Goal: Find specific page/section: Find specific page/section

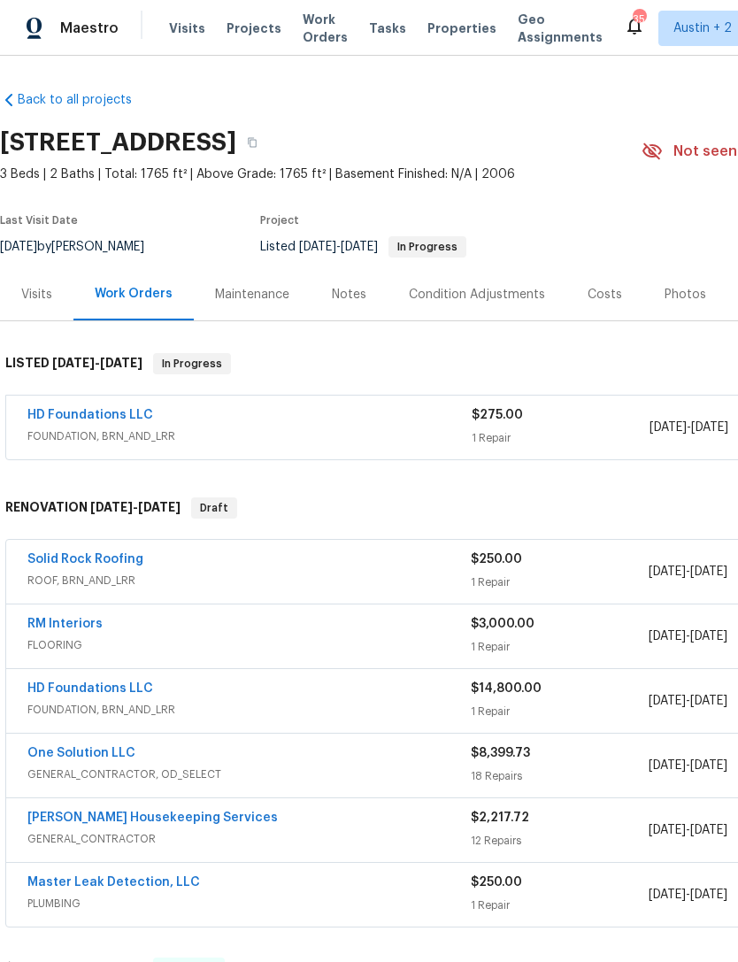
click at [443, 23] on span "Properties" at bounding box center [462, 28] width 69 height 18
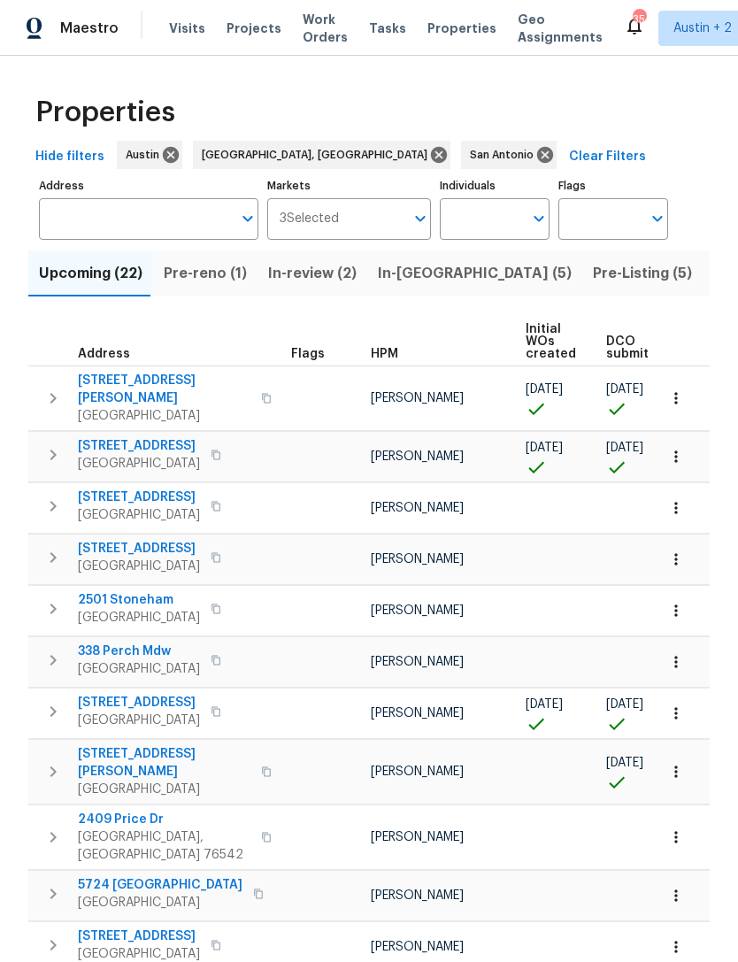
click at [103, 215] on input "text" at bounding box center [135, 219] width 193 height 42
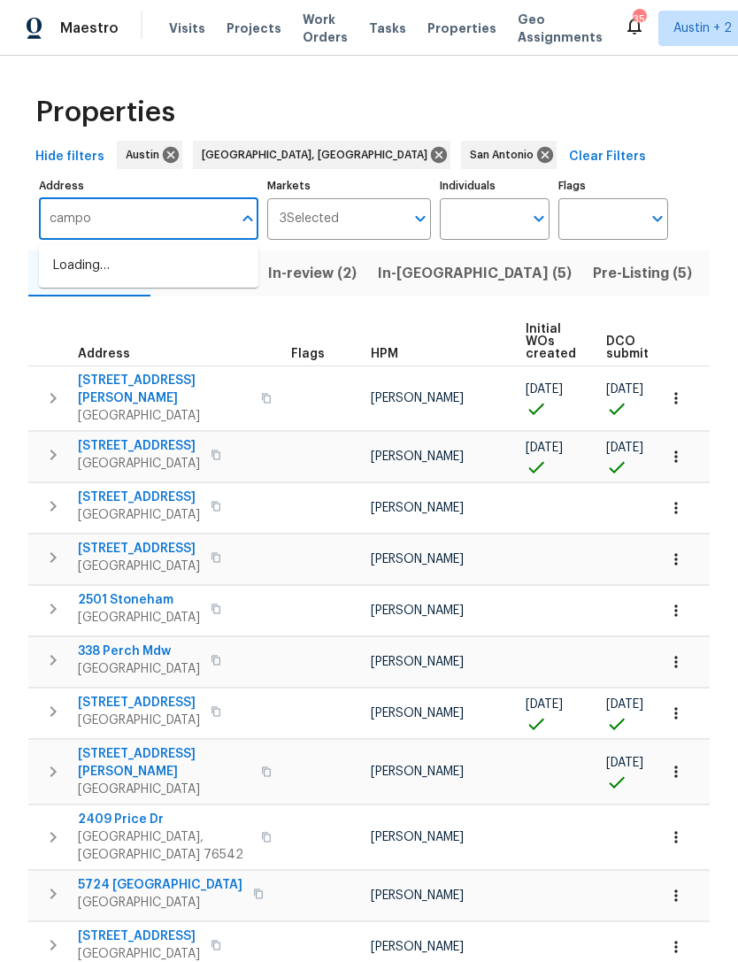
type input "[PERSON_NAME]"
click at [93, 262] on li "[STREET_ADDRESS][PERSON_NAME][PERSON_NAME]" at bounding box center [149, 275] width 220 height 48
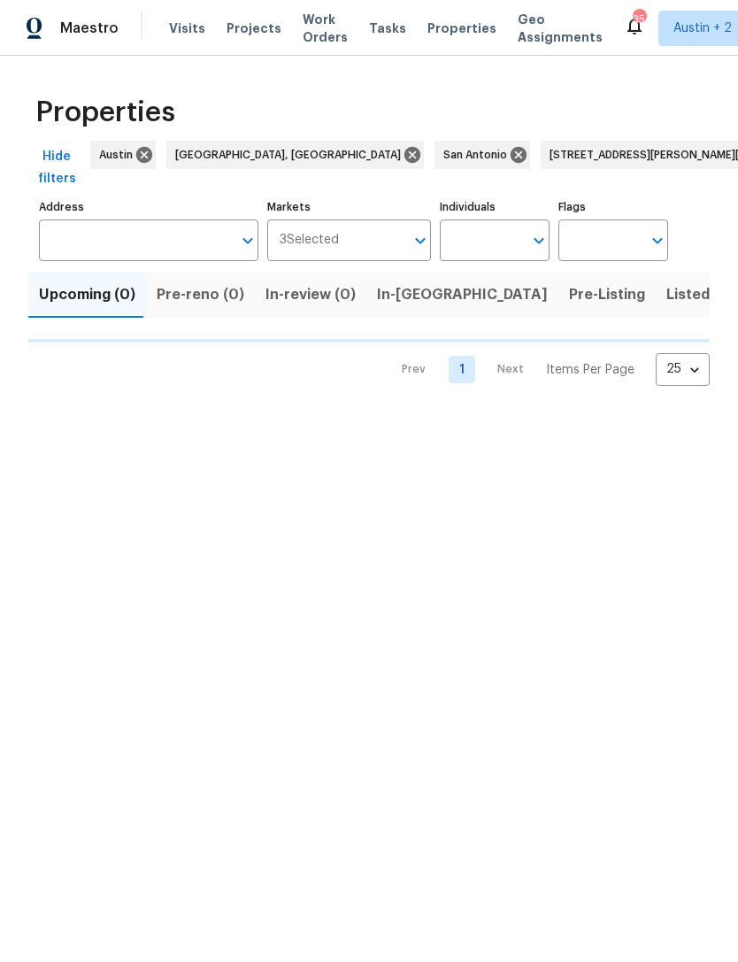
type input "[STREET_ADDRESS][PERSON_NAME][PERSON_NAME]"
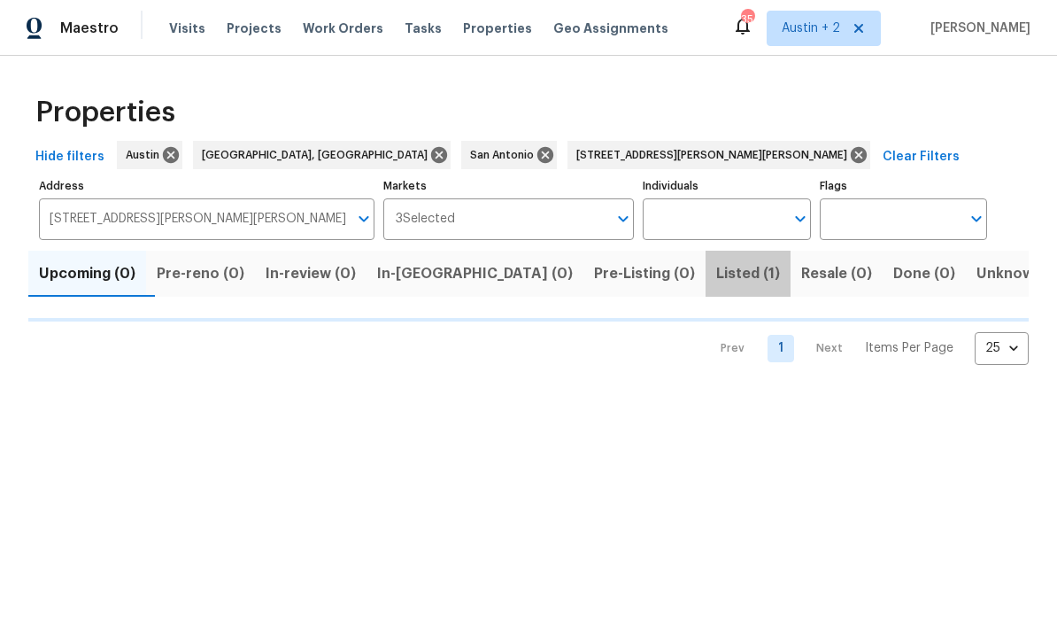
click at [716, 276] on span "Listed (1)" at bounding box center [748, 273] width 64 height 25
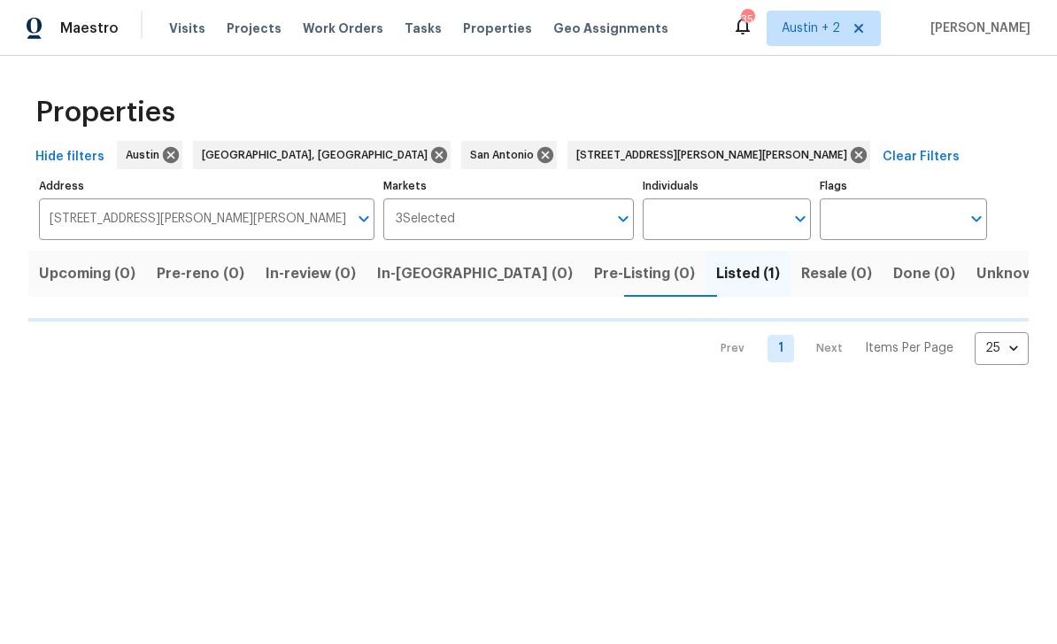
click at [716, 278] on span "Listed (1)" at bounding box center [748, 273] width 64 height 25
click at [716, 276] on span "Listed (1)" at bounding box center [748, 273] width 64 height 25
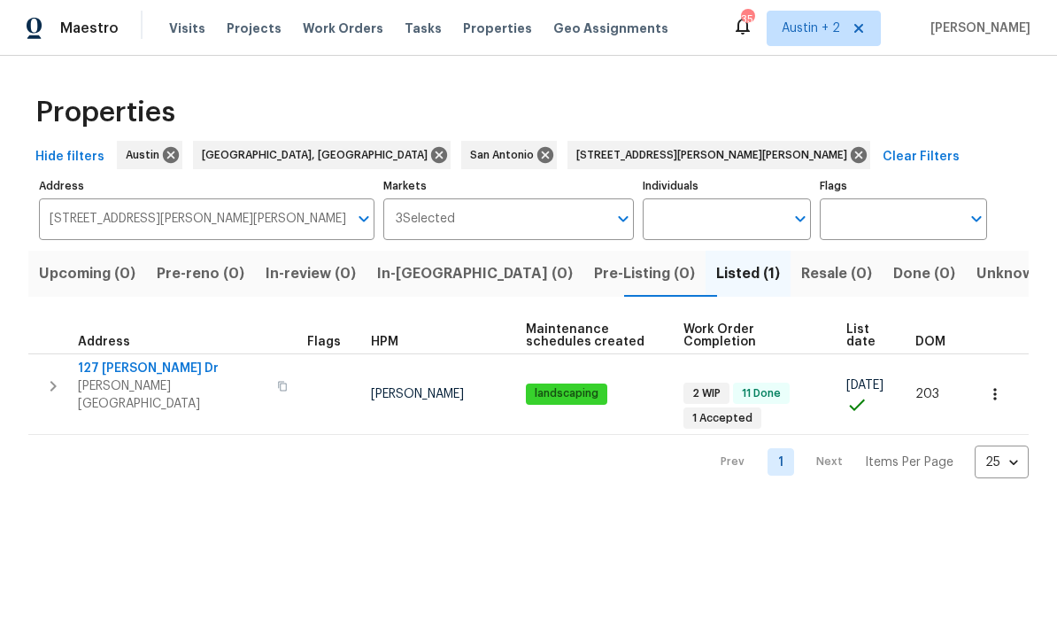
click at [54, 381] on icon "button" at bounding box center [53, 386] width 6 height 11
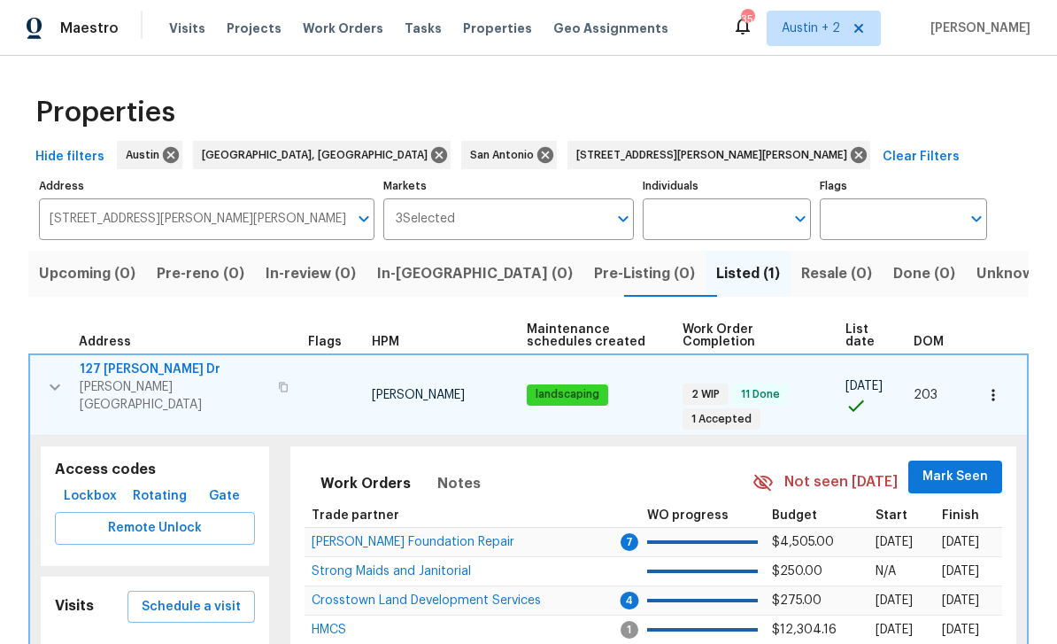
click at [89, 517] on span "Remote Unlock" at bounding box center [155, 528] width 172 height 22
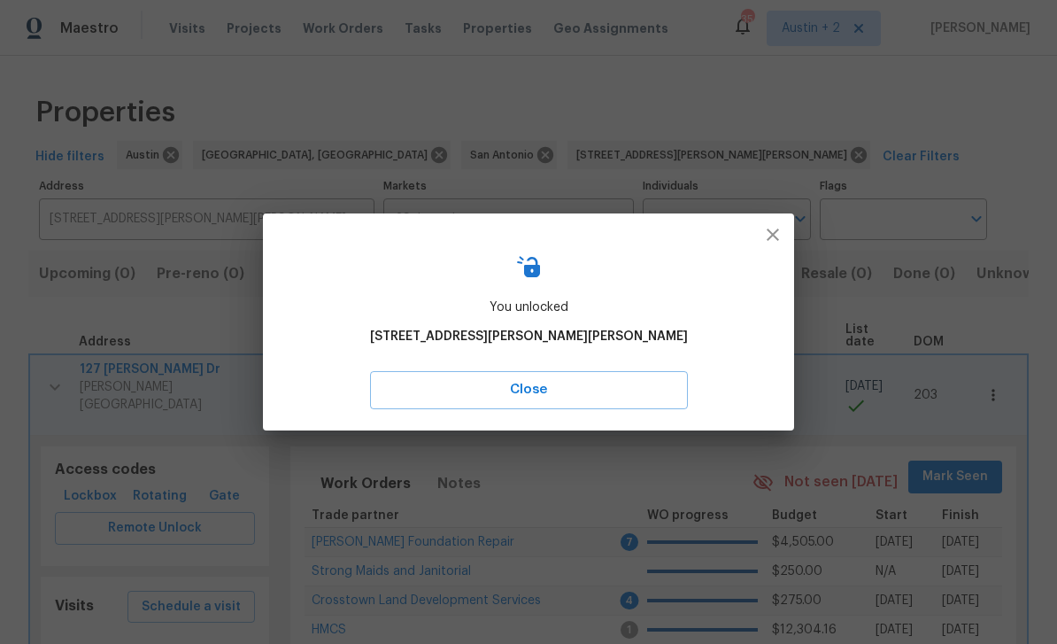
click at [738, 226] on icon "button" at bounding box center [772, 234] width 21 height 21
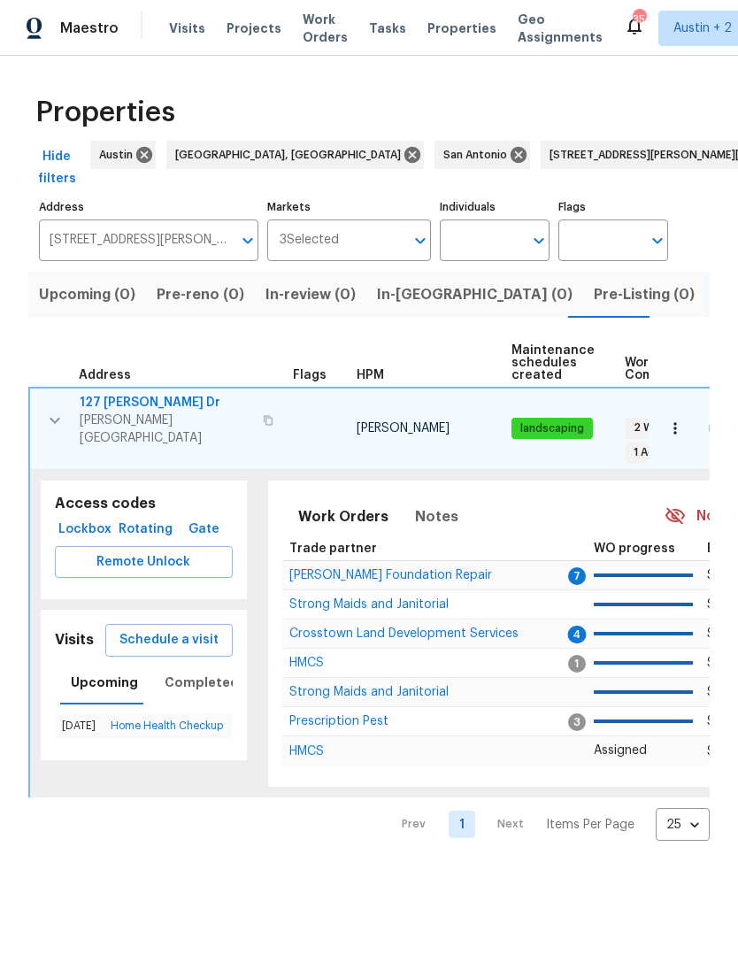
click at [170, 222] on input "[STREET_ADDRESS][PERSON_NAME][PERSON_NAME]" at bounding box center [135, 241] width 193 height 42
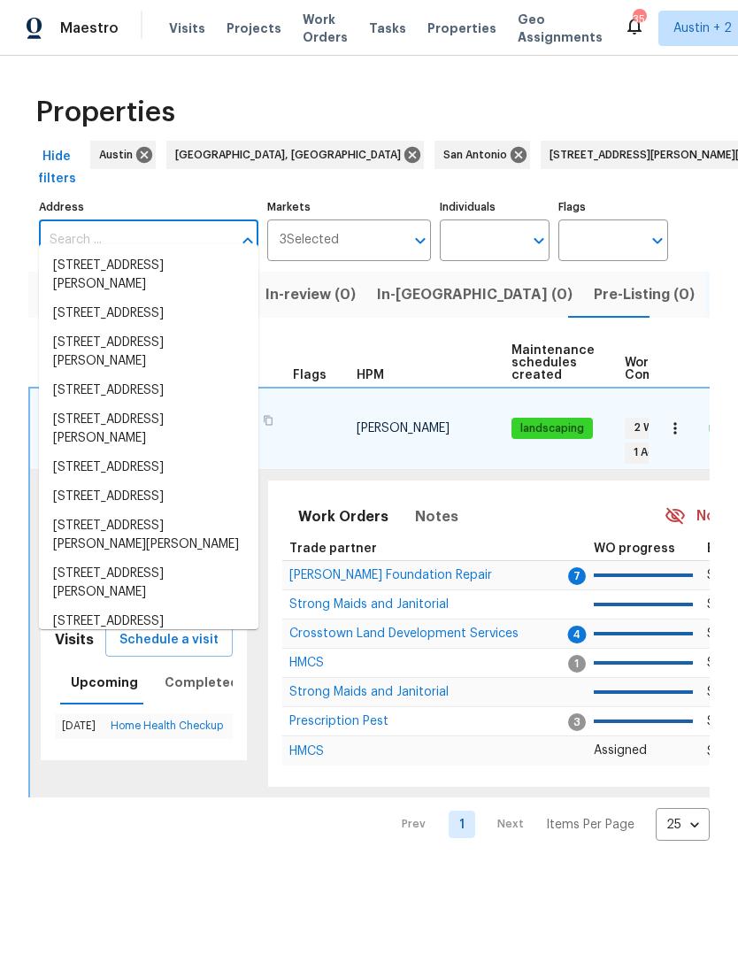
click at [674, 93] on div "Properties" at bounding box center [369, 112] width 682 height 57
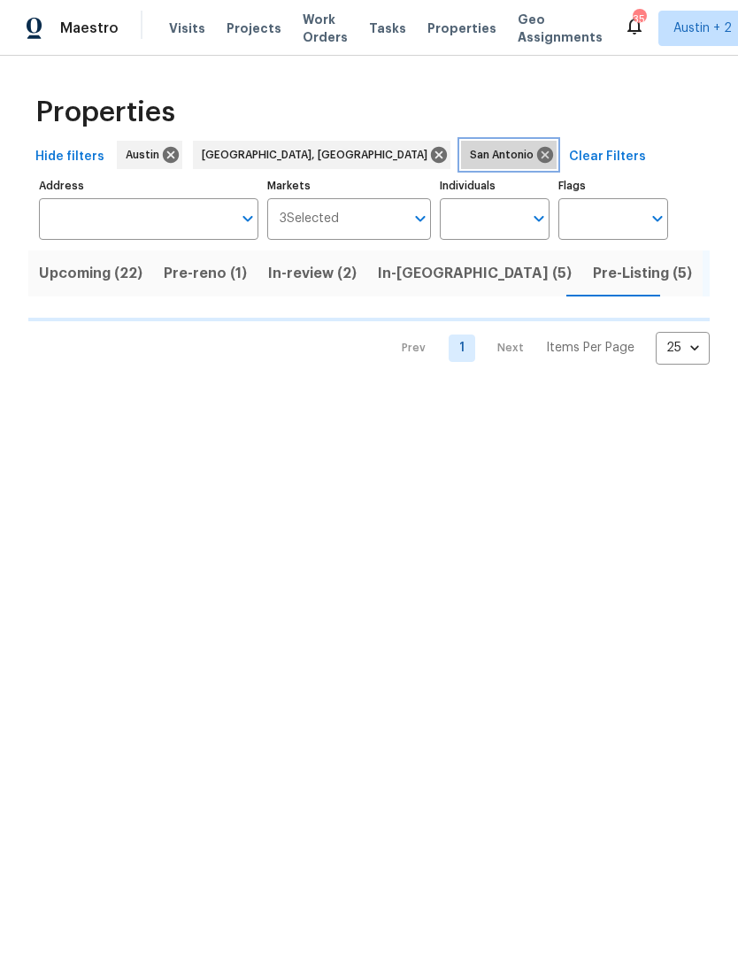
click at [536, 146] on icon at bounding box center [545, 154] width 19 height 19
click at [206, 269] on span "Pre-reno (1)" at bounding box center [202, 273] width 83 height 25
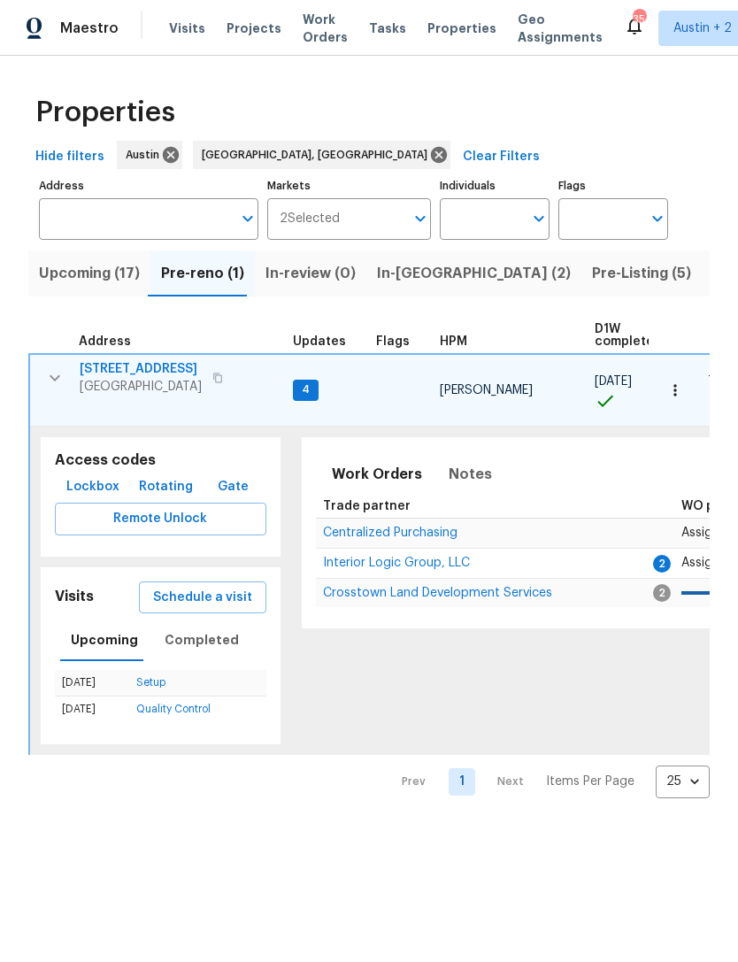
click at [89, 476] on span "Lockbox" at bounding box center [92, 487] width 53 height 22
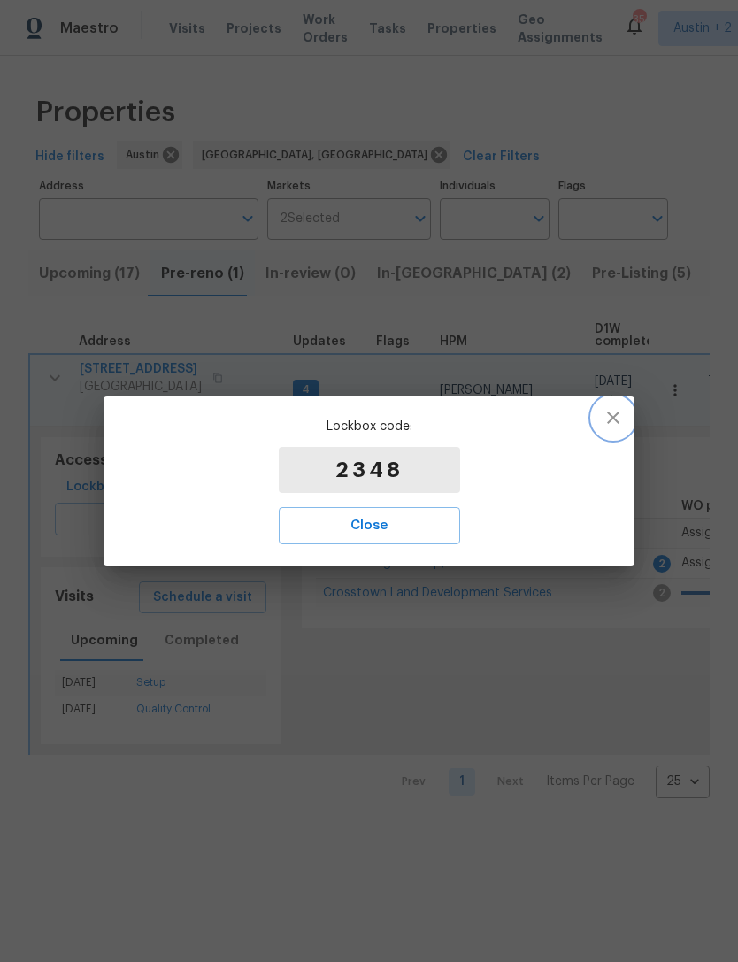
click at [624, 418] on button "button" at bounding box center [613, 418] width 43 height 43
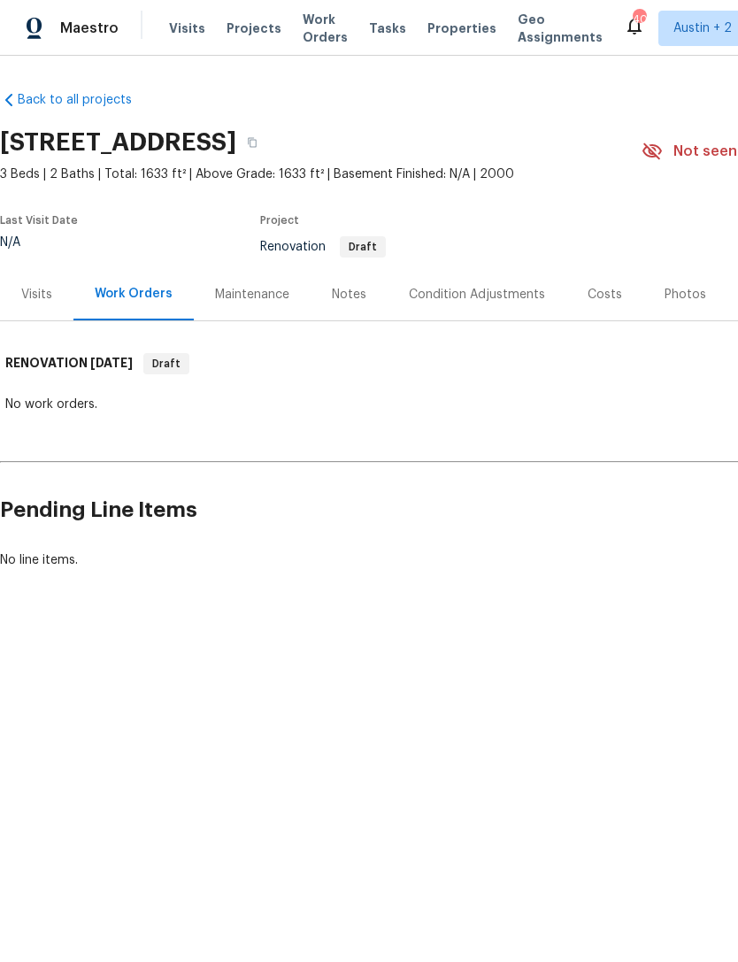
click at [29, 290] on div "Visits" at bounding box center [36, 295] width 31 height 18
